Goal: Task Accomplishment & Management: Manage account settings

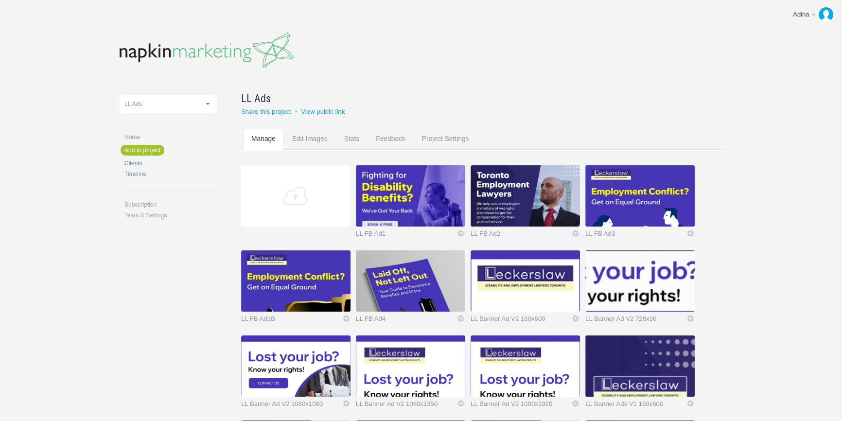
click at [138, 162] on link "Clients" at bounding box center [170, 163] width 92 height 6
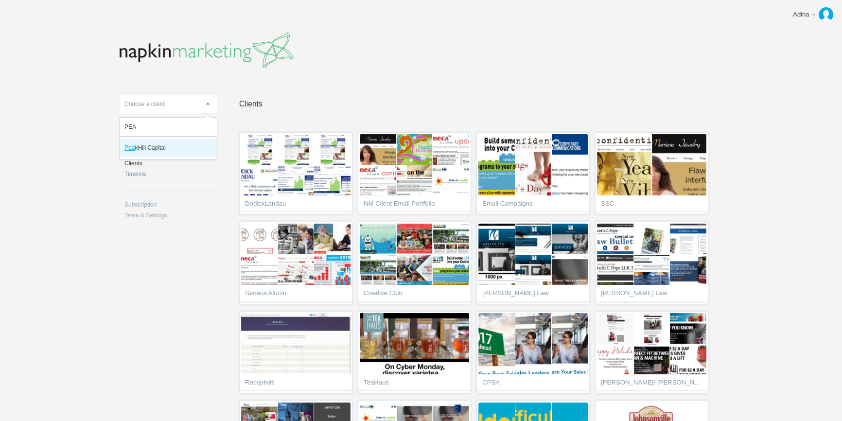
type input "PEA"
click at [143, 144] on li "Pea kHill Capital" at bounding box center [168, 147] width 97 height 17
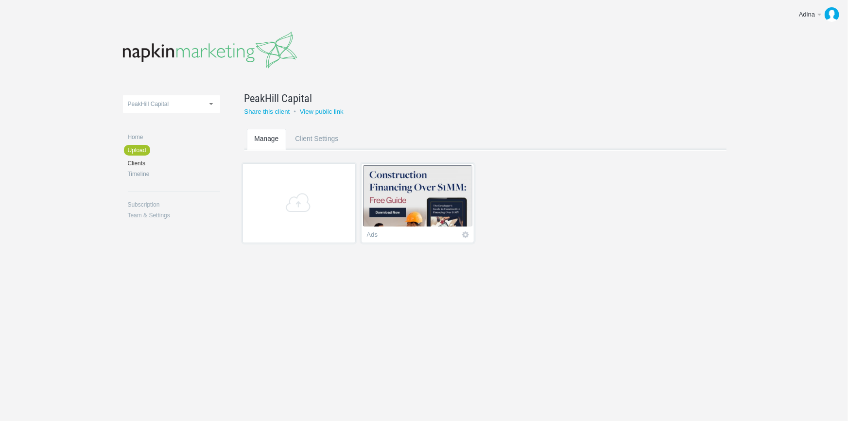
click at [403, 200] on img at bounding box center [417, 195] width 109 height 61
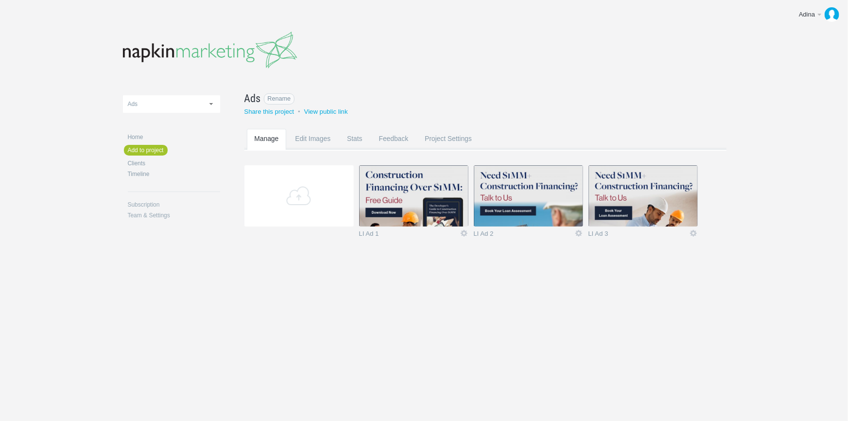
click at [257, 96] on span "Ads" at bounding box center [252, 98] width 17 height 16
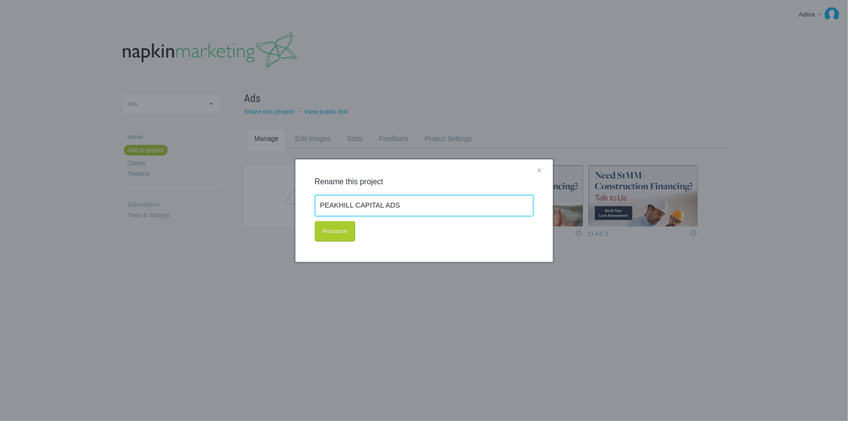
type input "PEAKHILL CAPITAL ADS"
click at [328, 232] on button "Rename" at bounding box center [335, 231] width 40 height 20
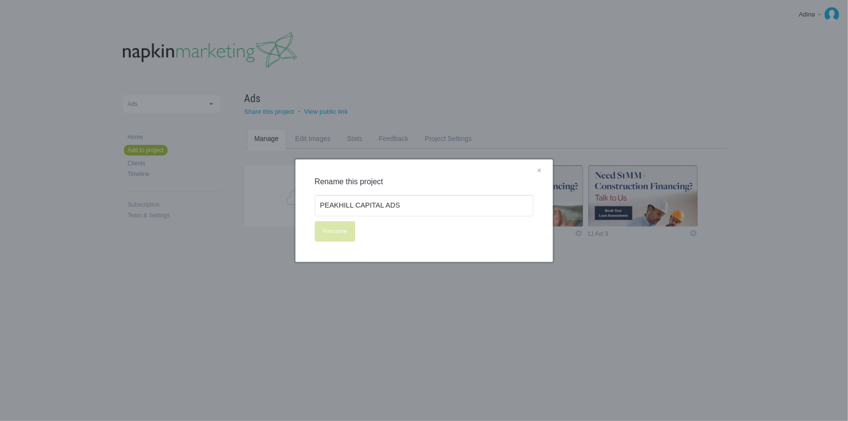
click at [389, 292] on div "× Rename this project PEAKHILL CAPITAL ADS Rename" at bounding box center [424, 210] width 848 height 421
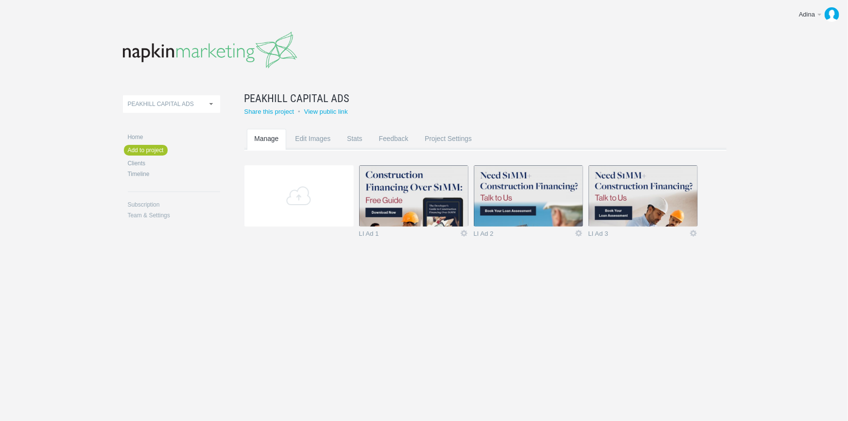
click at [407, 191] on img at bounding box center [413, 195] width 109 height 61
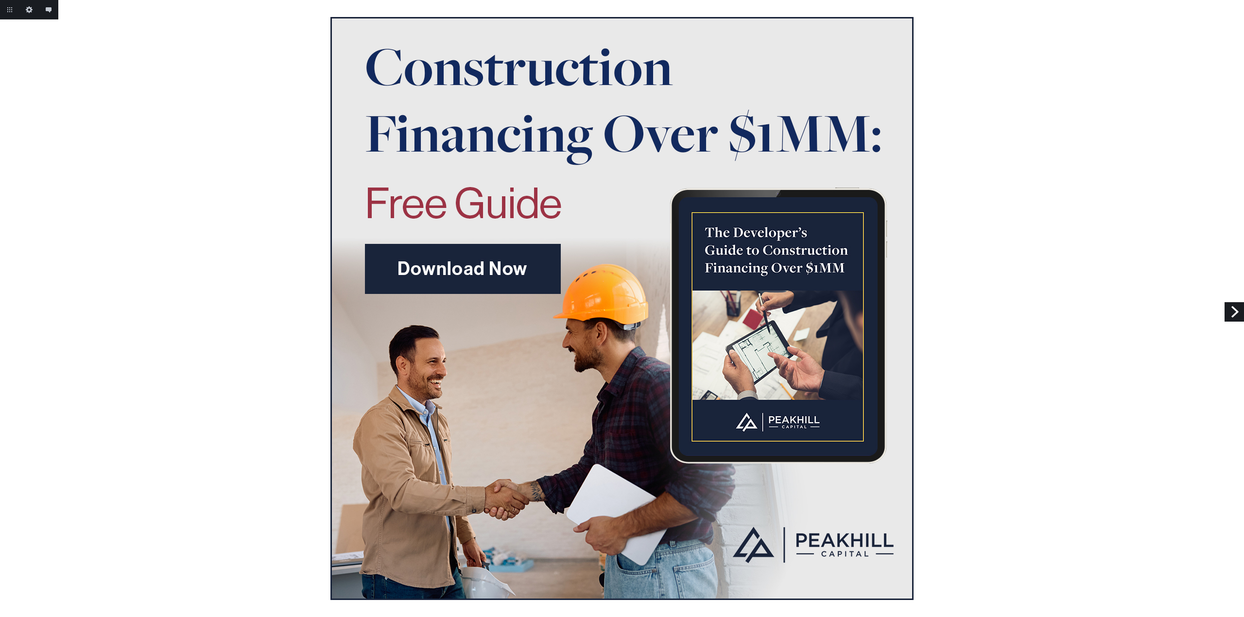
drag, startPoint x: 824, startPoint y: 0, endPoint x: 971, endPoint y: 387, distance: 413.3
click at [841, 387] on div at bounding box center [622, 308] width 1244 height 583
click at [841, 420] on div at bounding box center [622, 308] width 1244 height 583
click at [841, 313] on link "Next" at bounding box center [1234, 311] width 19 height 19
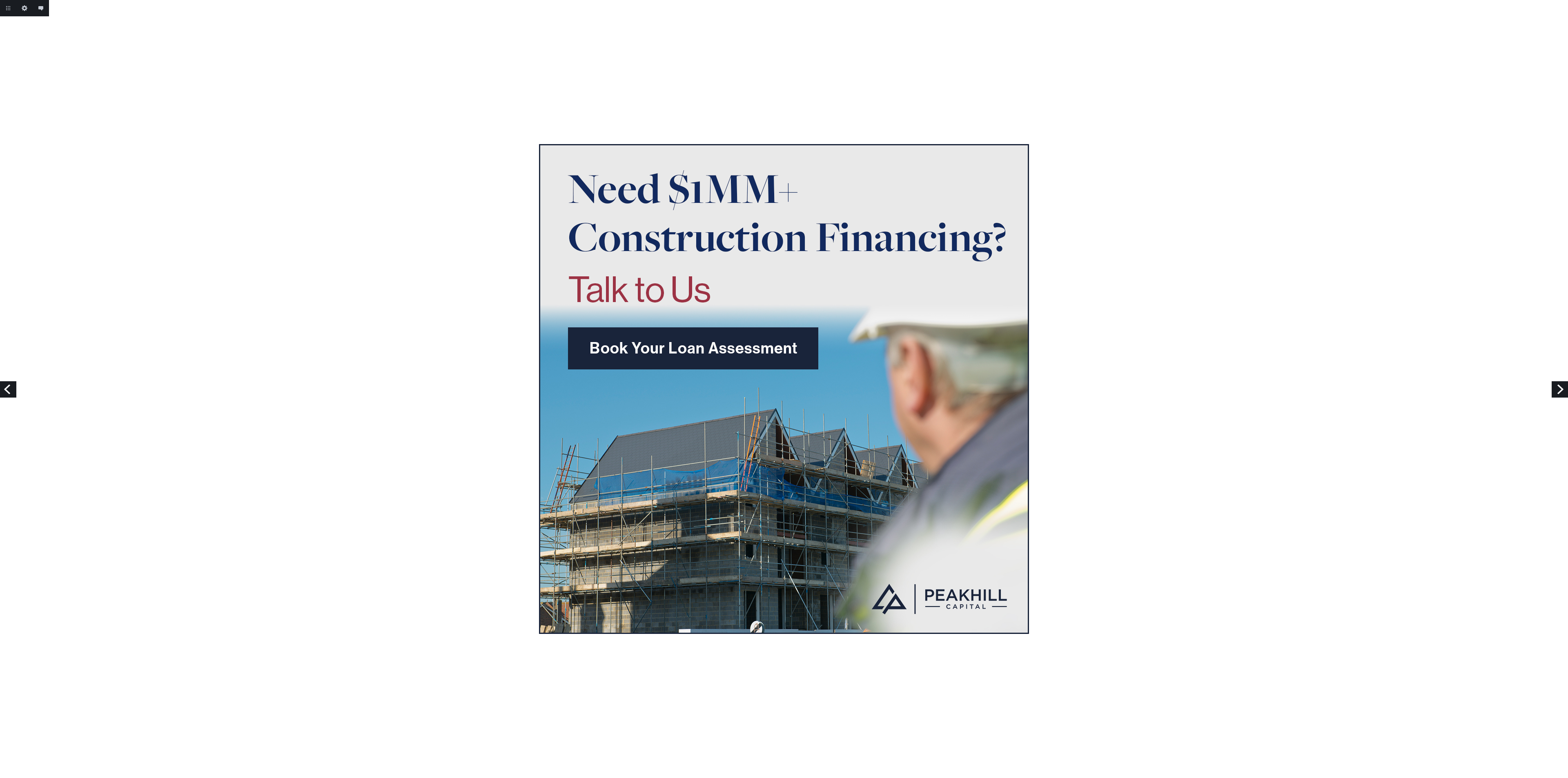
drag, startPoint x: 1023, startPoint y: 3, endPoint x: 1142, endPoint y: 422, distance: 435.6
click at [1045, 422] on div at bounding box center [784, 389] width 1568 height 490
click at [1045, 518] on div at bounding box center [784, 389] width 1568 height 490
click at [1045, 387] on link "Next" at bounding box center [1560, 389] width 16 height 16
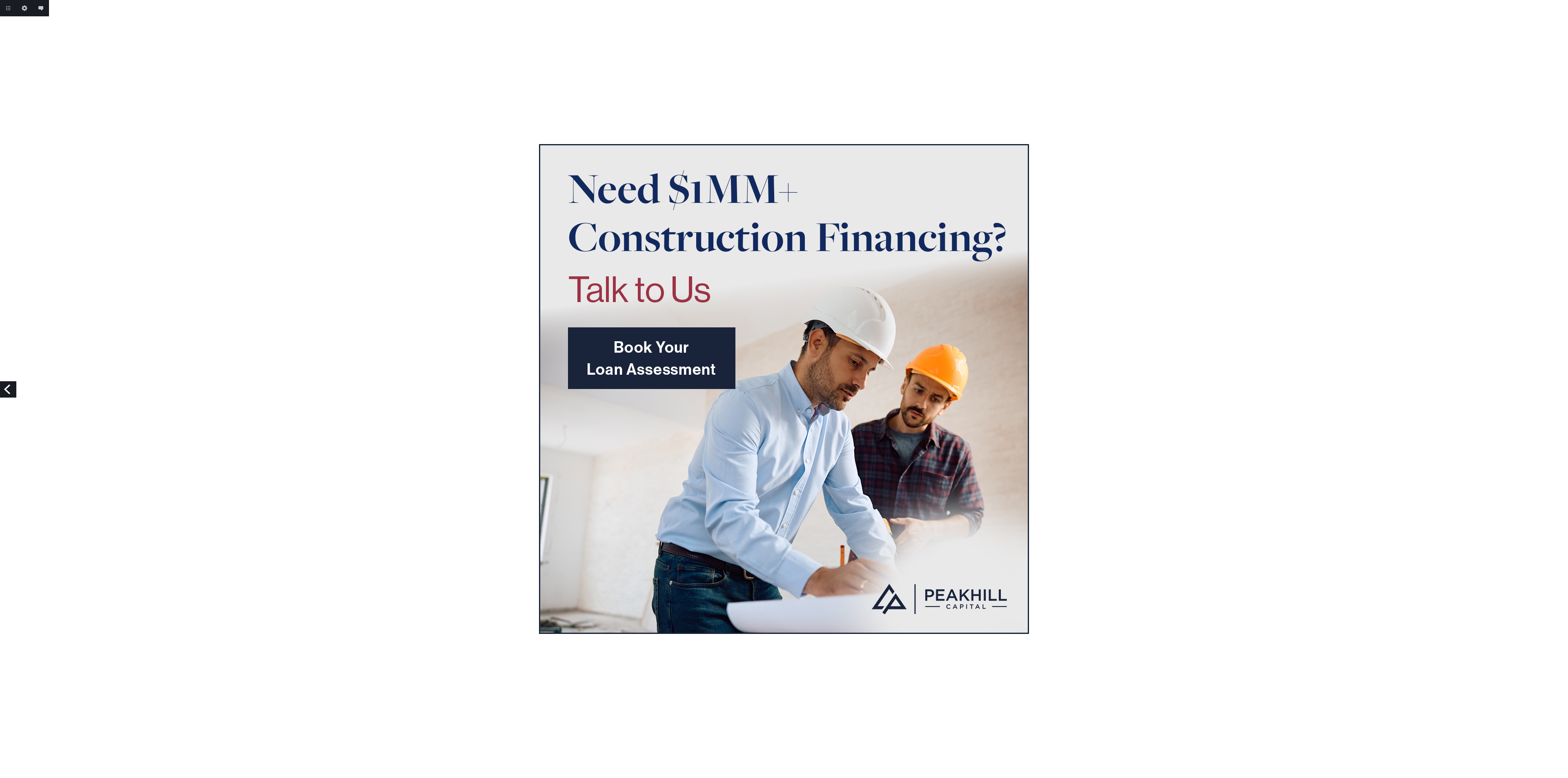
click at [1380, 222] on div at bounding box center [784, 389] width 1568 height 490
click at [8, 388] on link "Previous" at bounding box center [8, 389] width 16 height 16
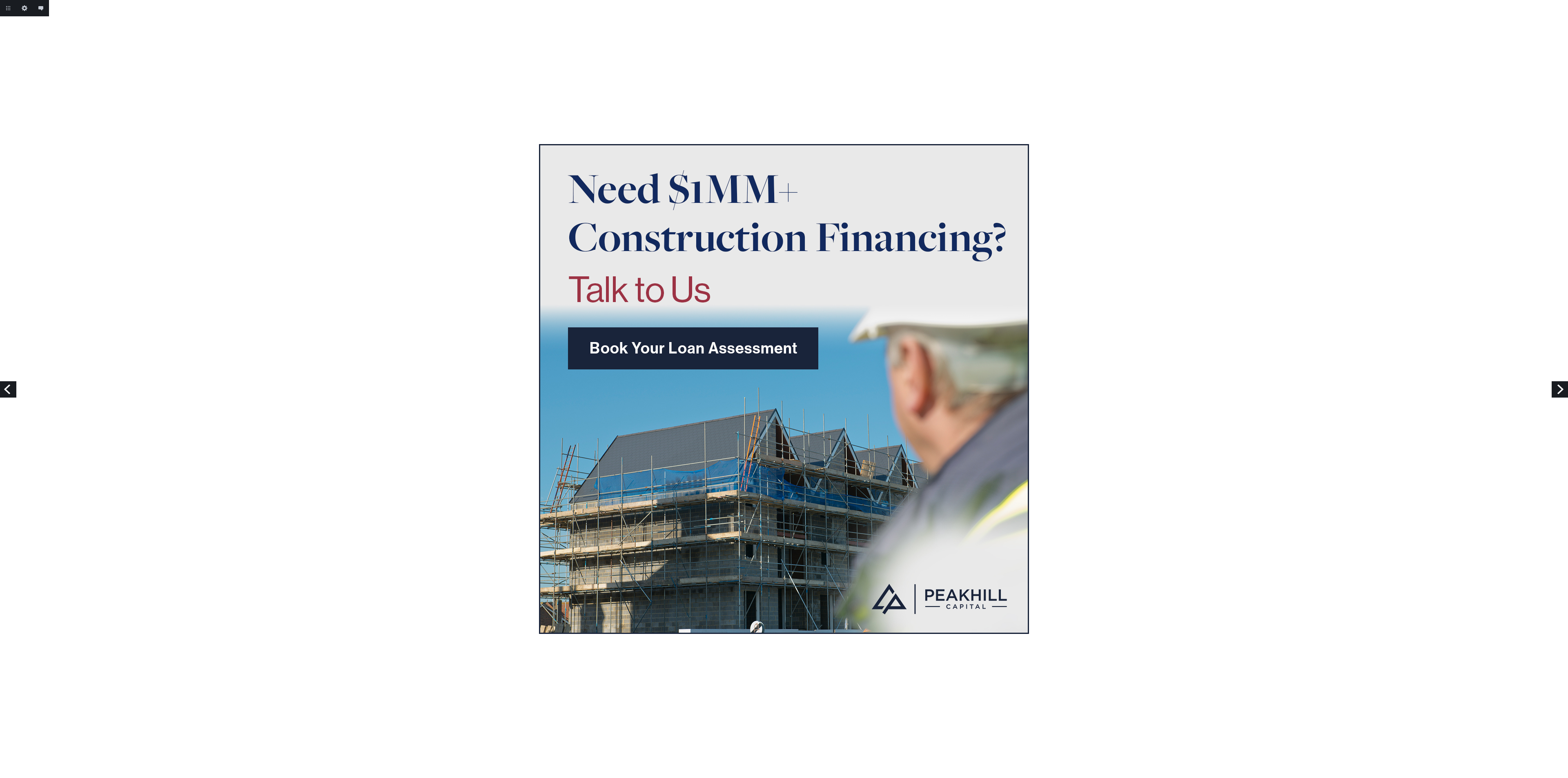
click at [8, 388] on link "Previous" at bounding box center [8, 389] width 16 height 16
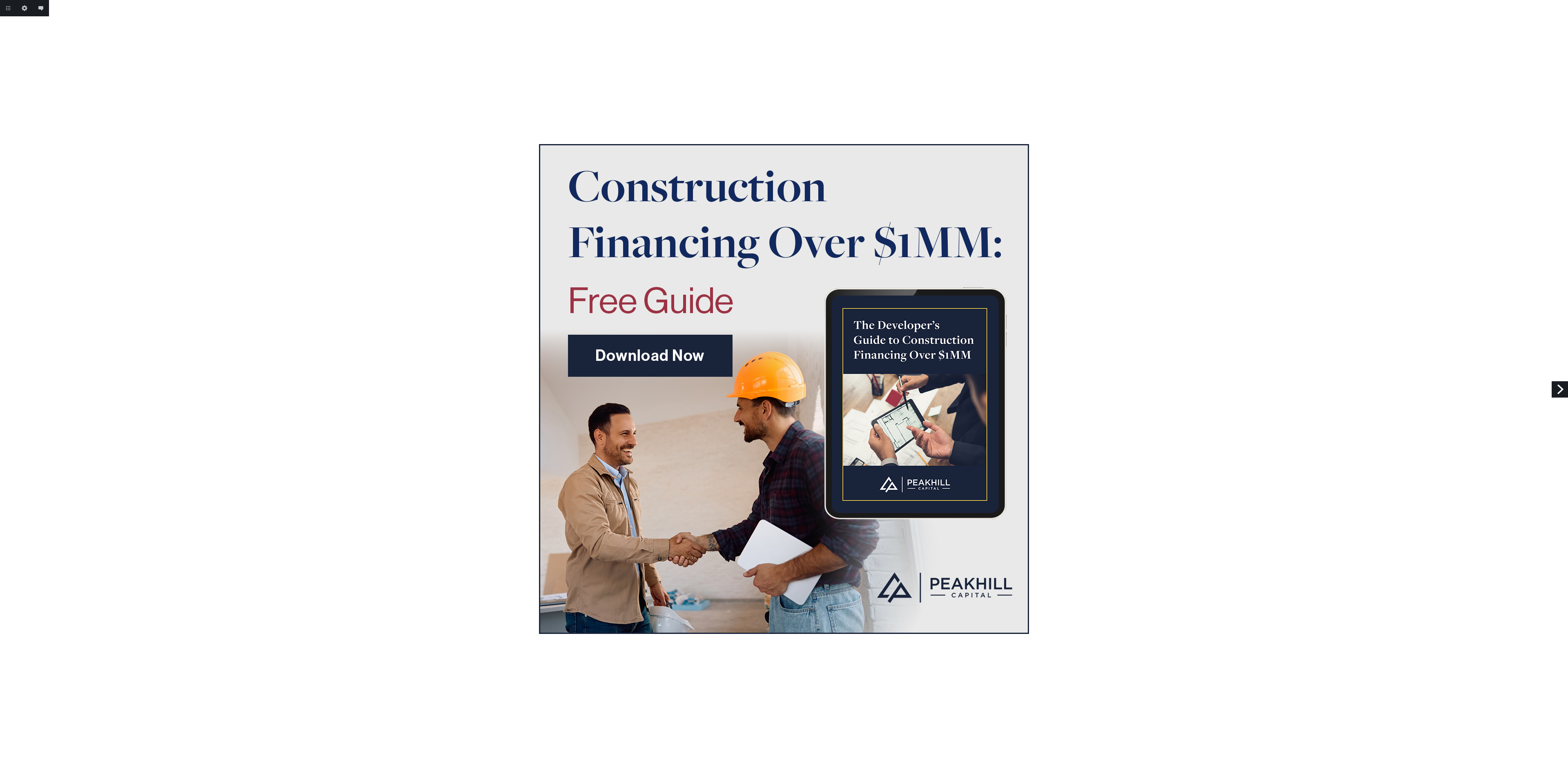
click at [1282, 566] on div at bounding box center [784, 389] width 1568 height 490
